Goal: Book appointment/travel/reservation

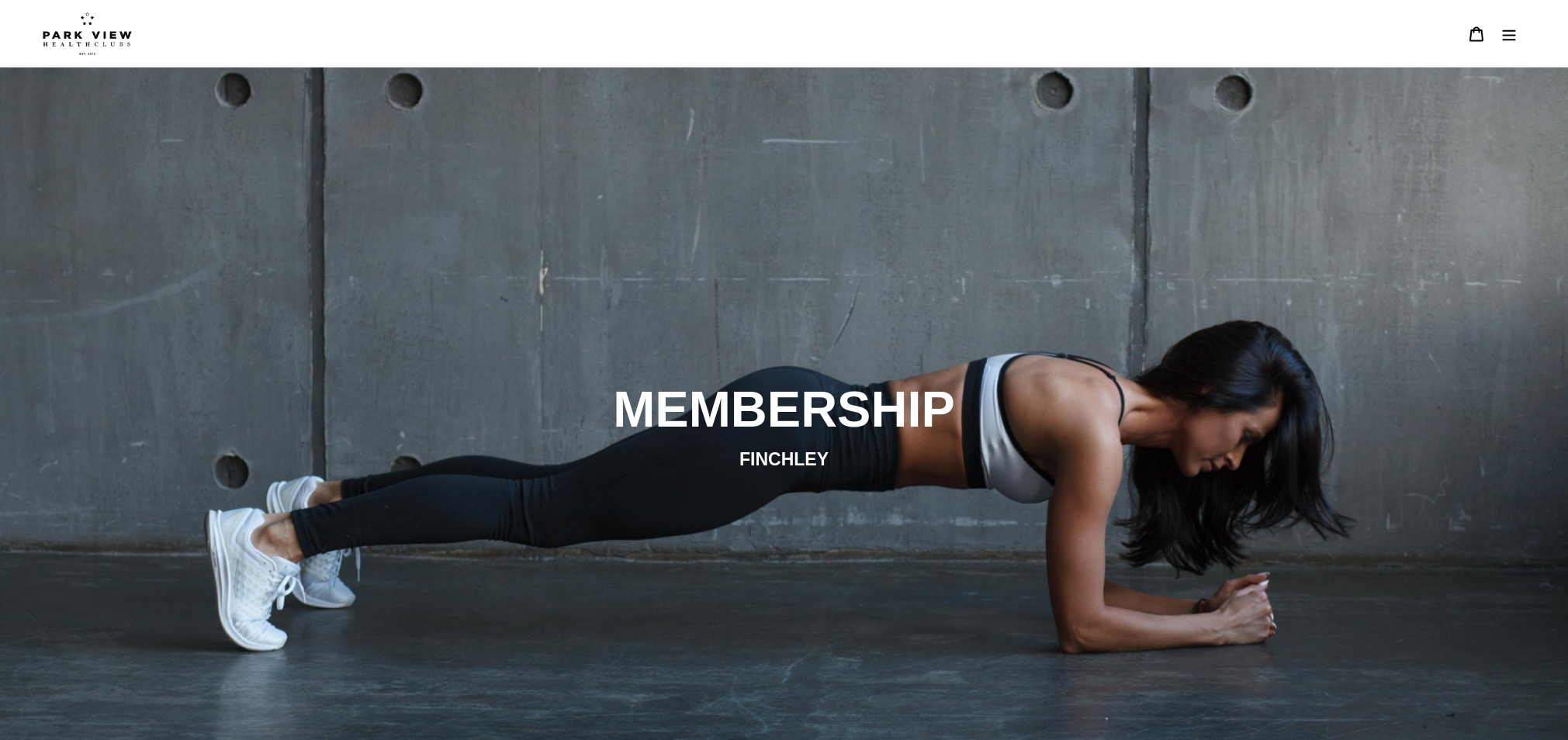
click at [1516, 37] on icon "Menu" at bounding box center [1509, 34] width 16 height 16
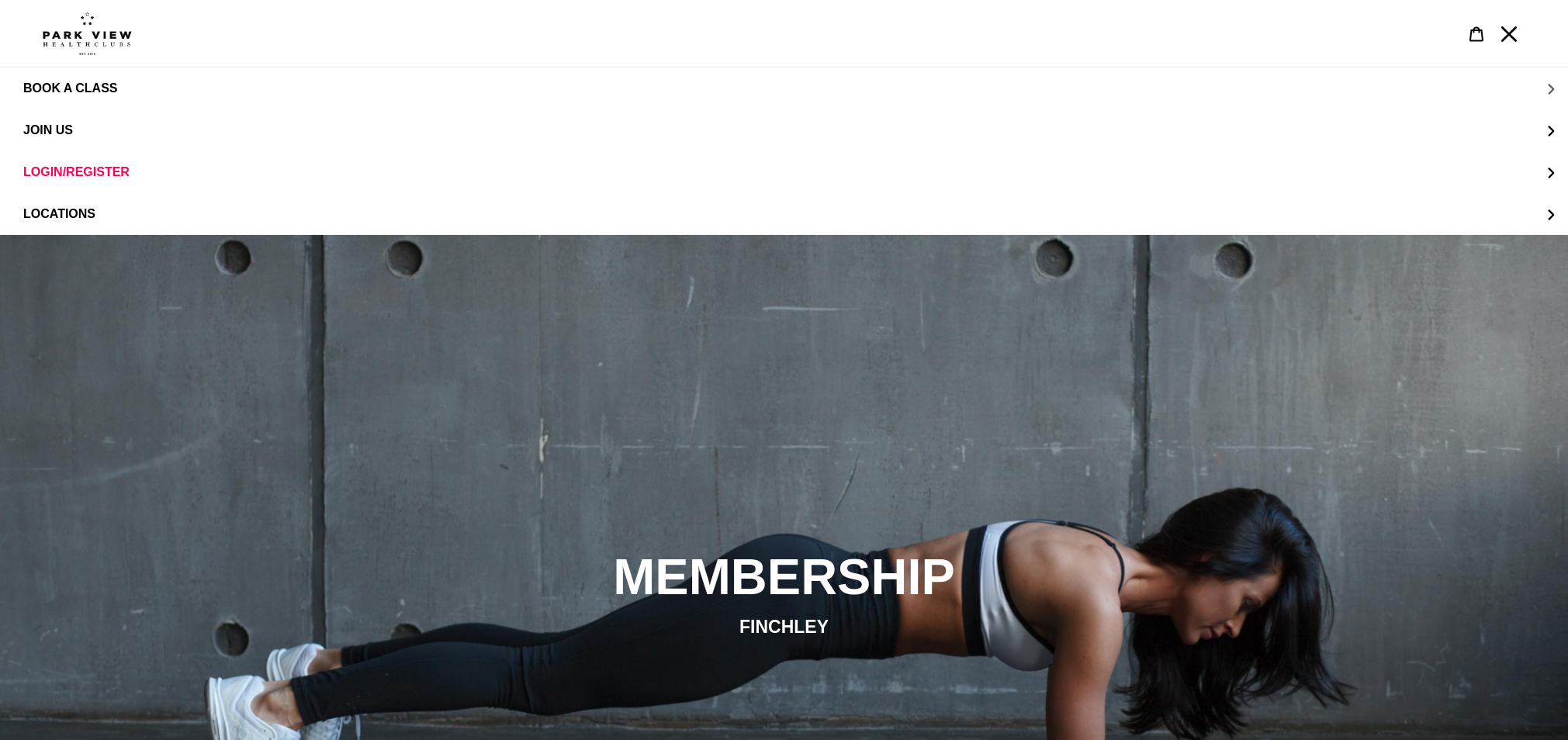
click at [81, 87] on span "BOOK A CLASS" at bounding box center [70, 88] width 94 height 14
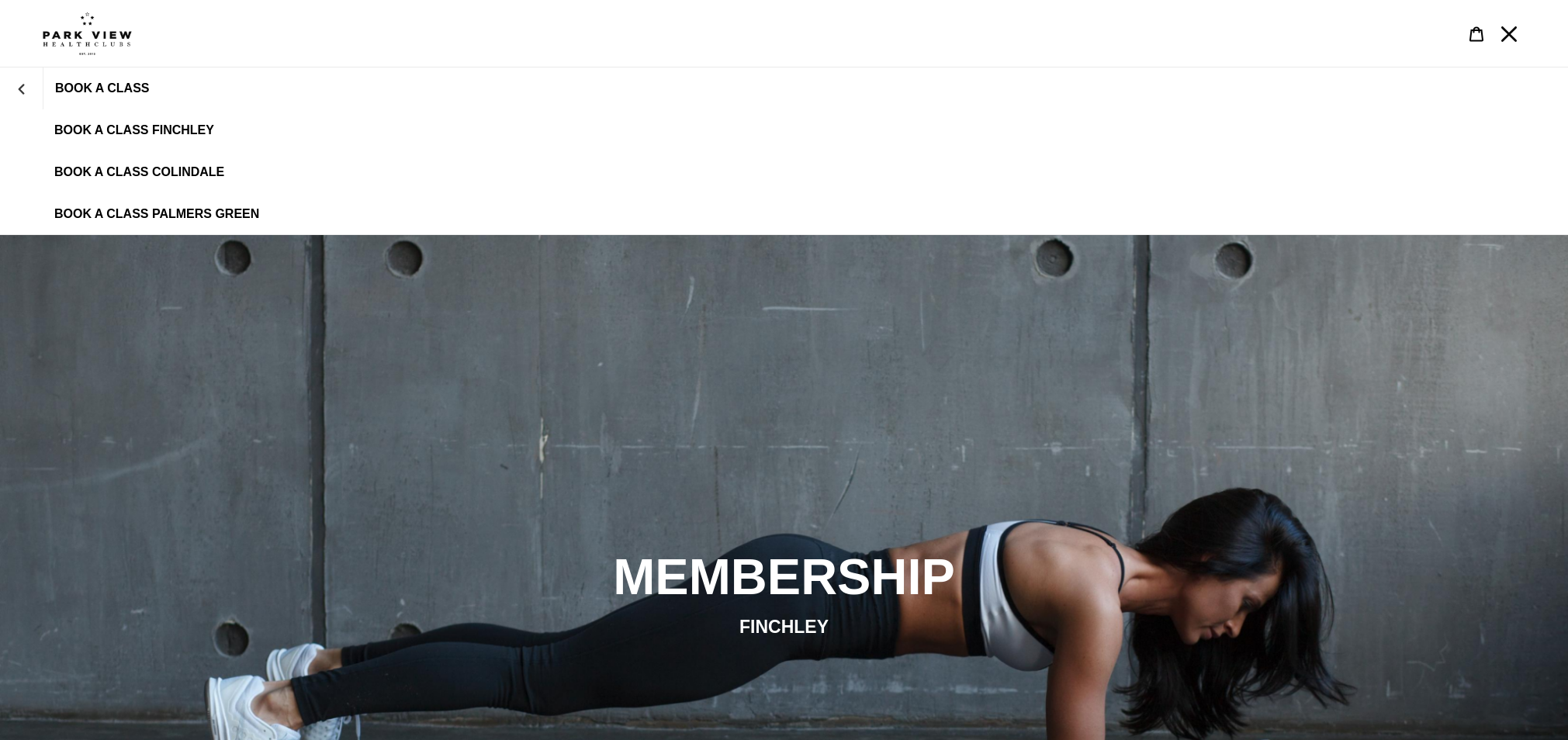
click at [169, 123] on span "BOOK A CLASS FINCHLEY" at bounding box center [134, 130] width 159 height 14
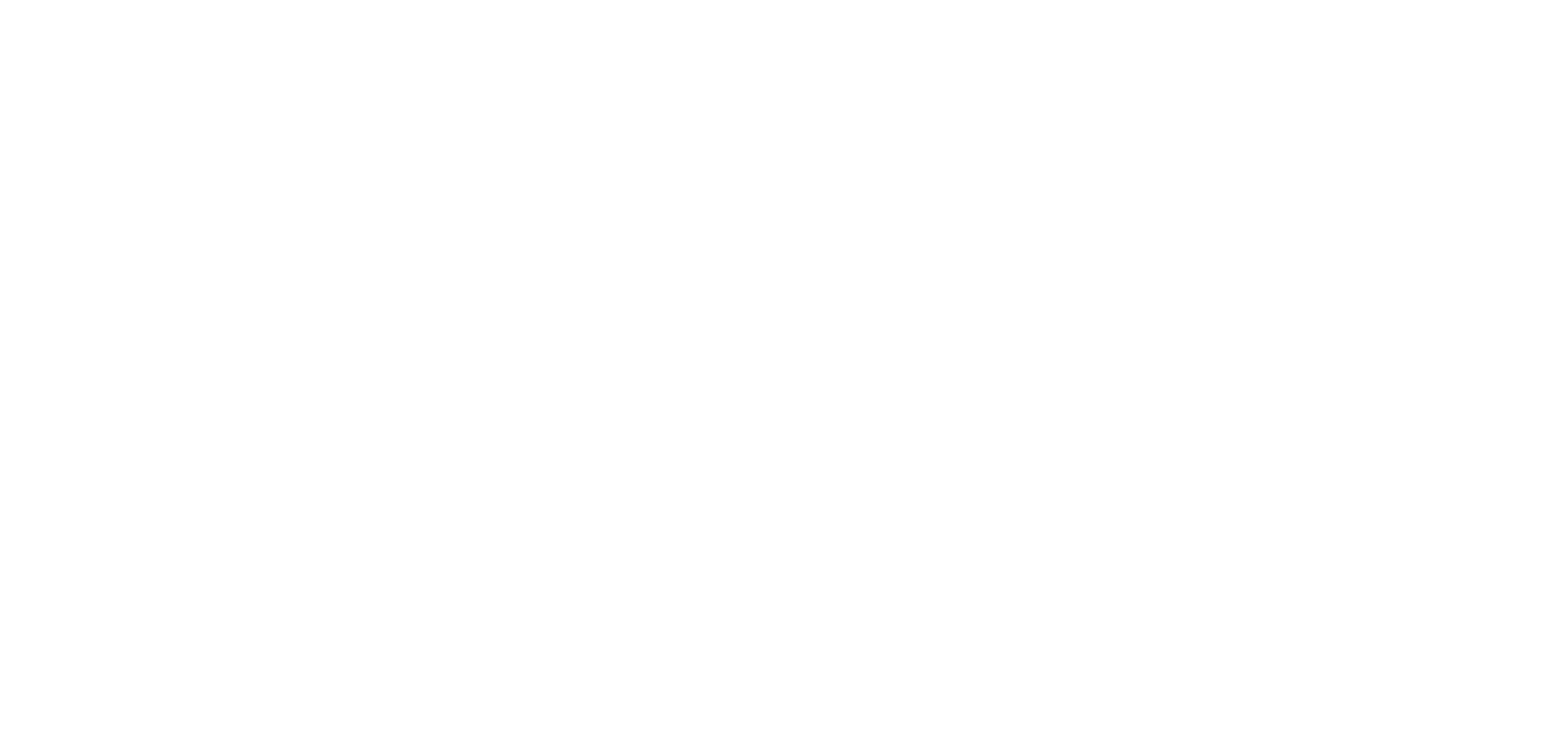
scroll to position [880, 0]
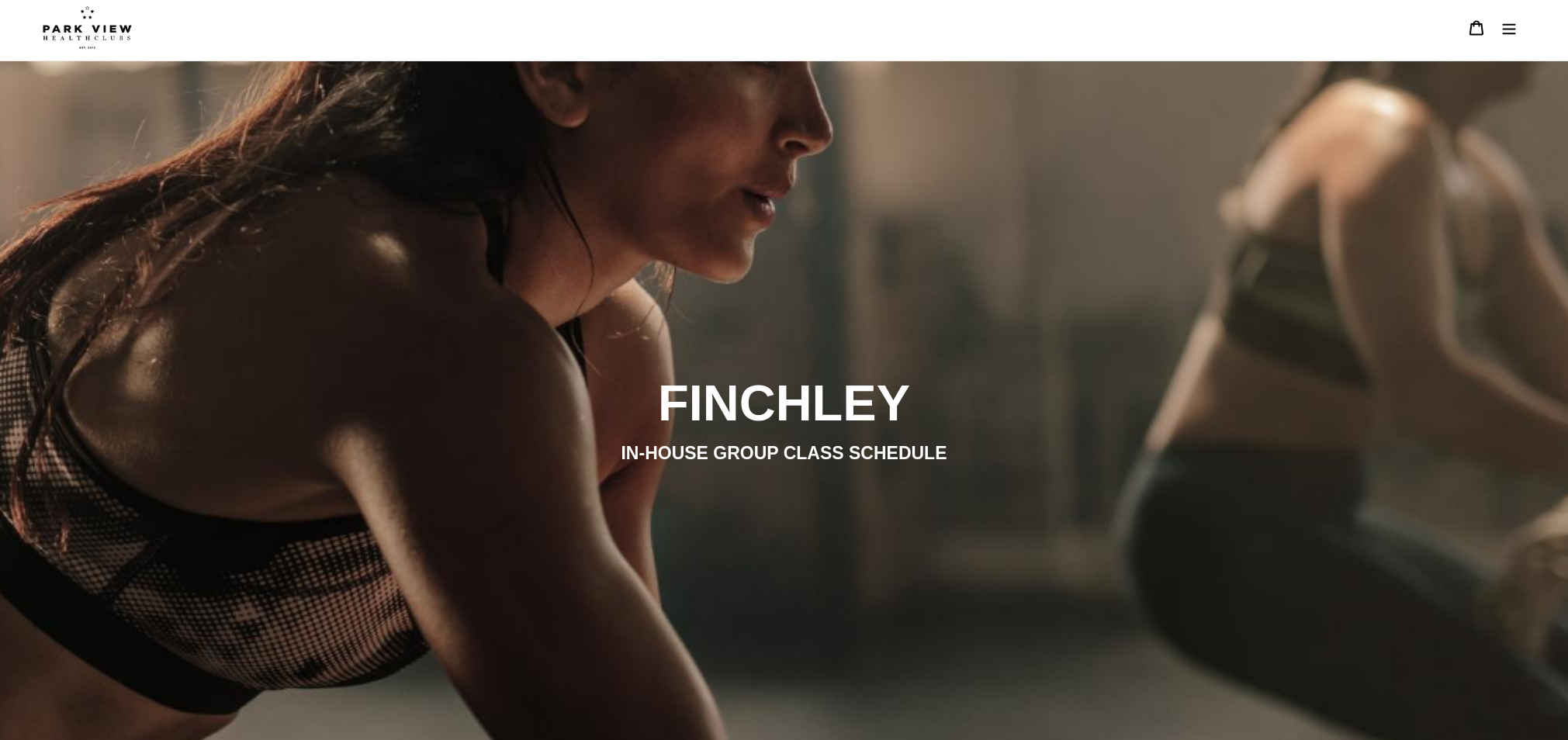
scroll to position [0, 0]
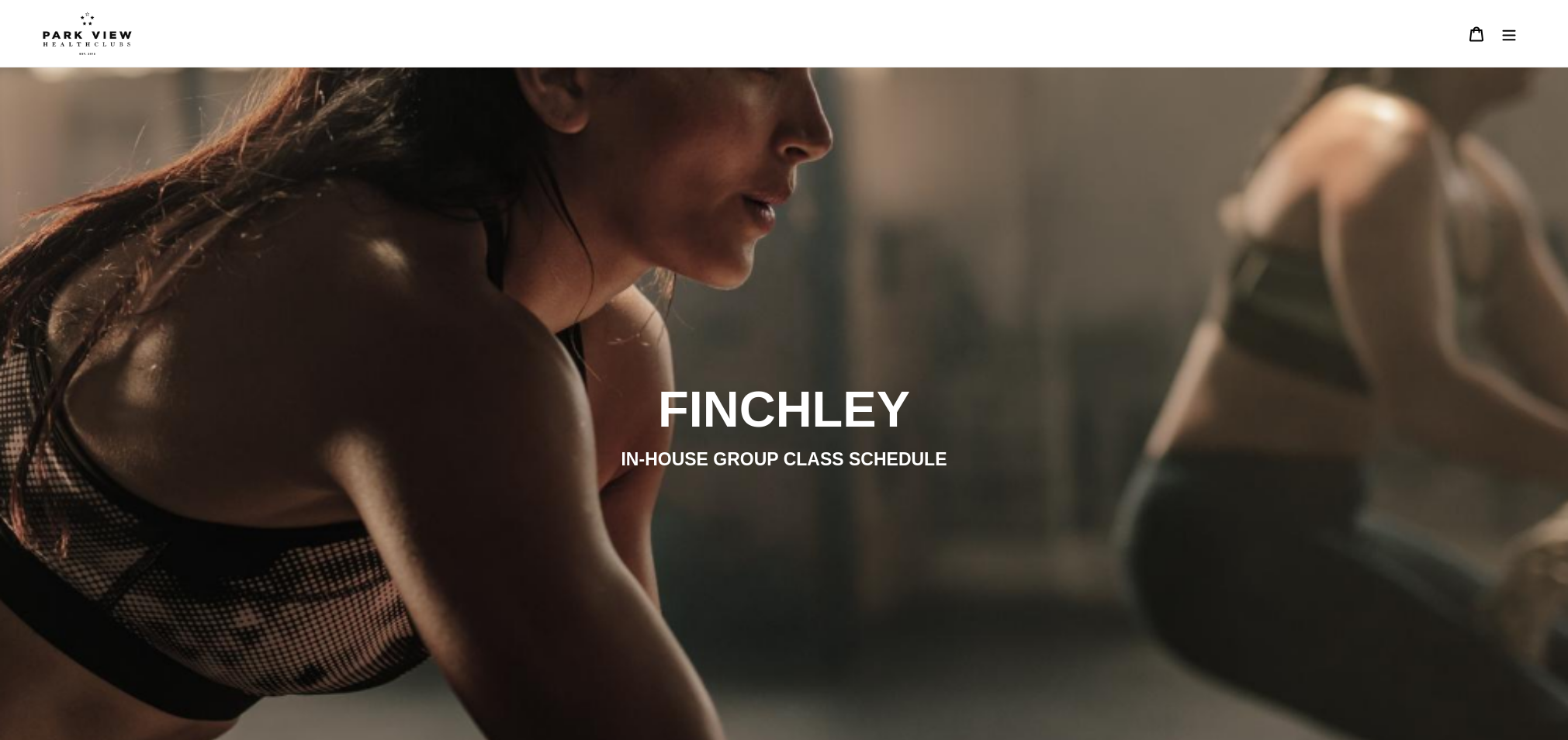
click at [1526, 33] on header "BOOK A CLASS BOOK A CLASS FINCHLEY BOOK A CLASS COLINDALE BOOK A CLASS PALMERS …" at bounding box center [784, 33] width 1568 height 67
click at [1519, 36] on button "Menu" at bounding box center [1509, 34] width 33 height 33
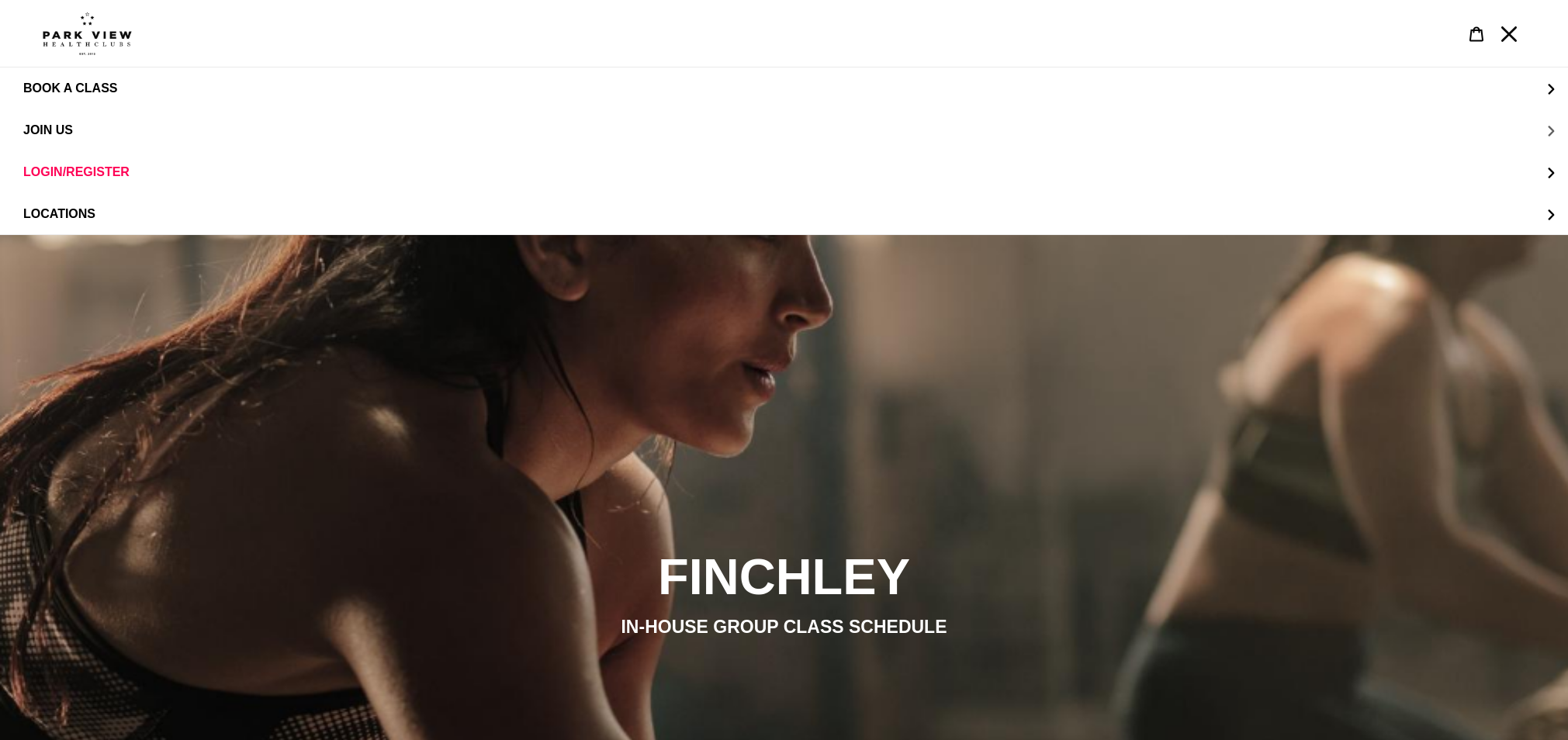
click at [71, 138] on button "JOIN US" at bounding box center [784, 130] width 1568 height 42
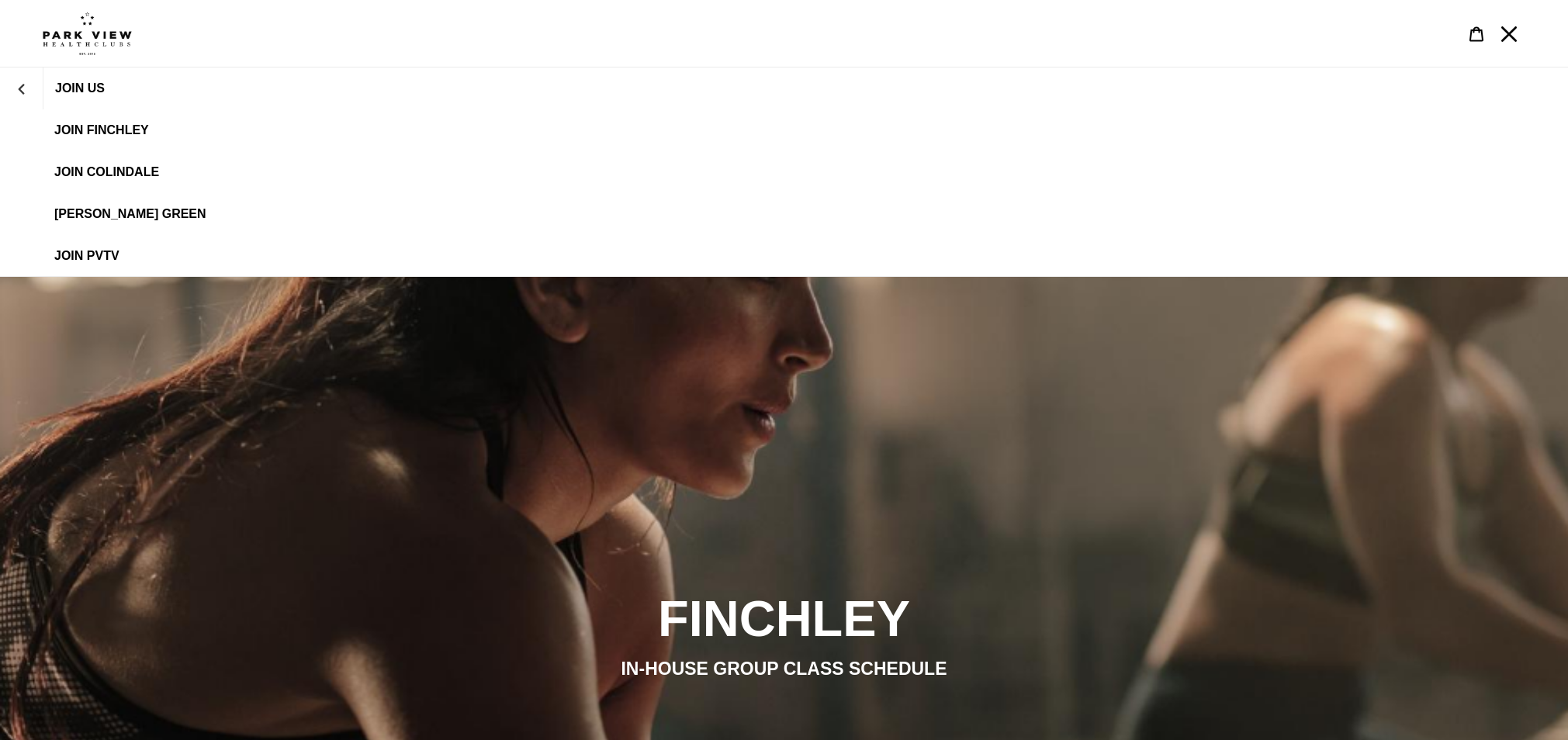
click at [92, 88] on span "JOIN US" at bounding box center [80, 88] width 50 height 14
click at [110, 132] on span "JOIN FINCHLEY" at bounding box center [101, 130] width 94 height 14
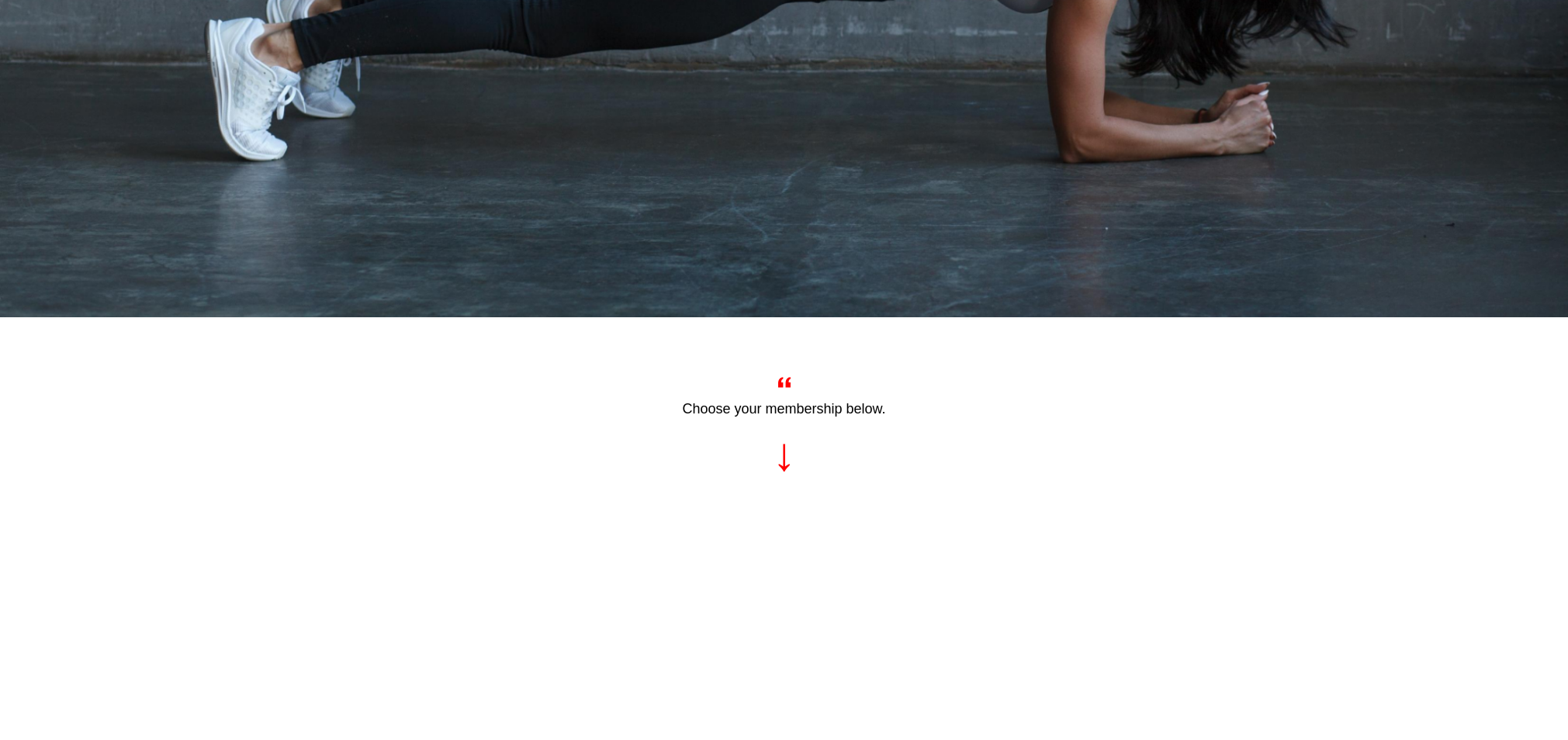
scroll to position [435, 0]
